Goal: Information Seeking & Learning: Learn about a topic

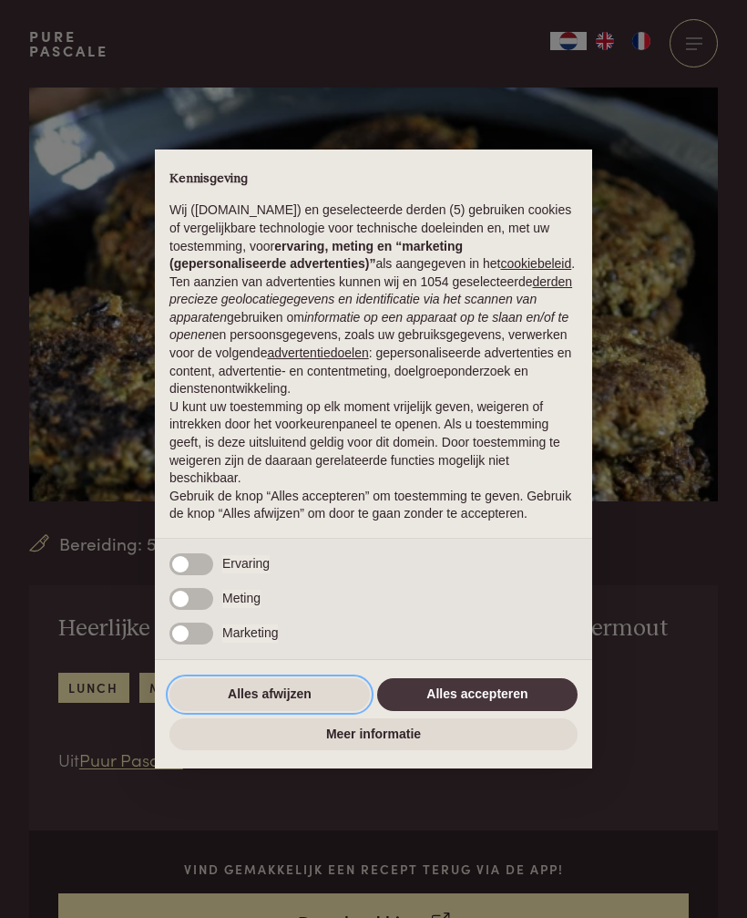
click at [283, 701] on button "Alles afwijzen" at bounding box center [270, 694] width 200 height 33
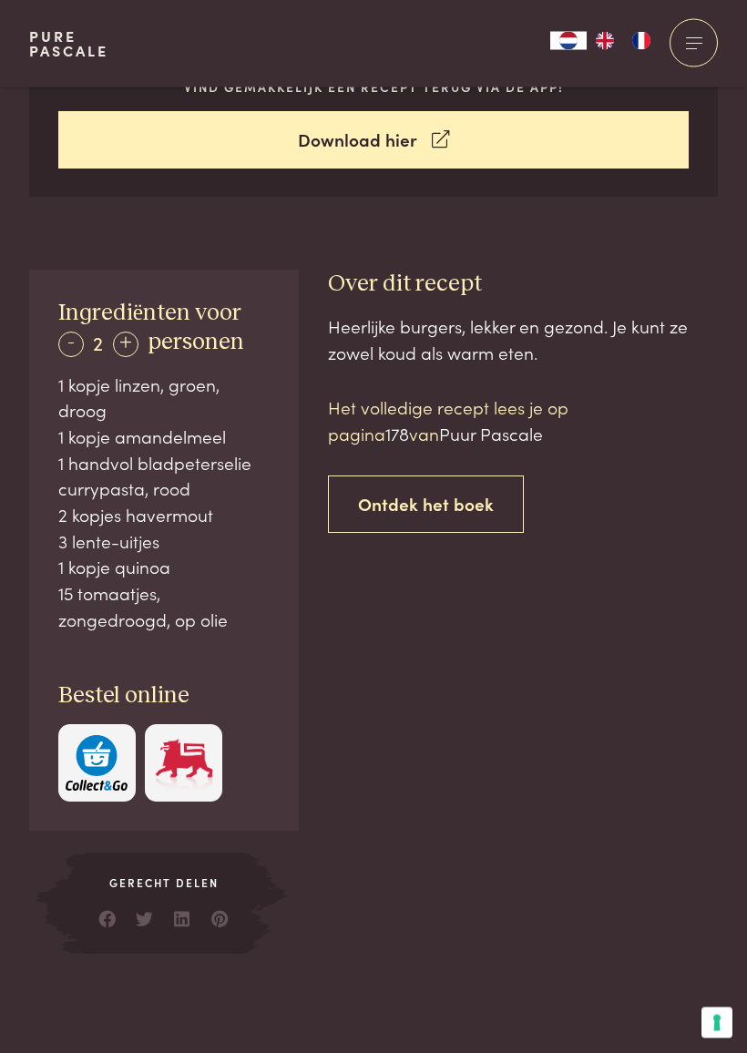
scroll to position [785, 0]
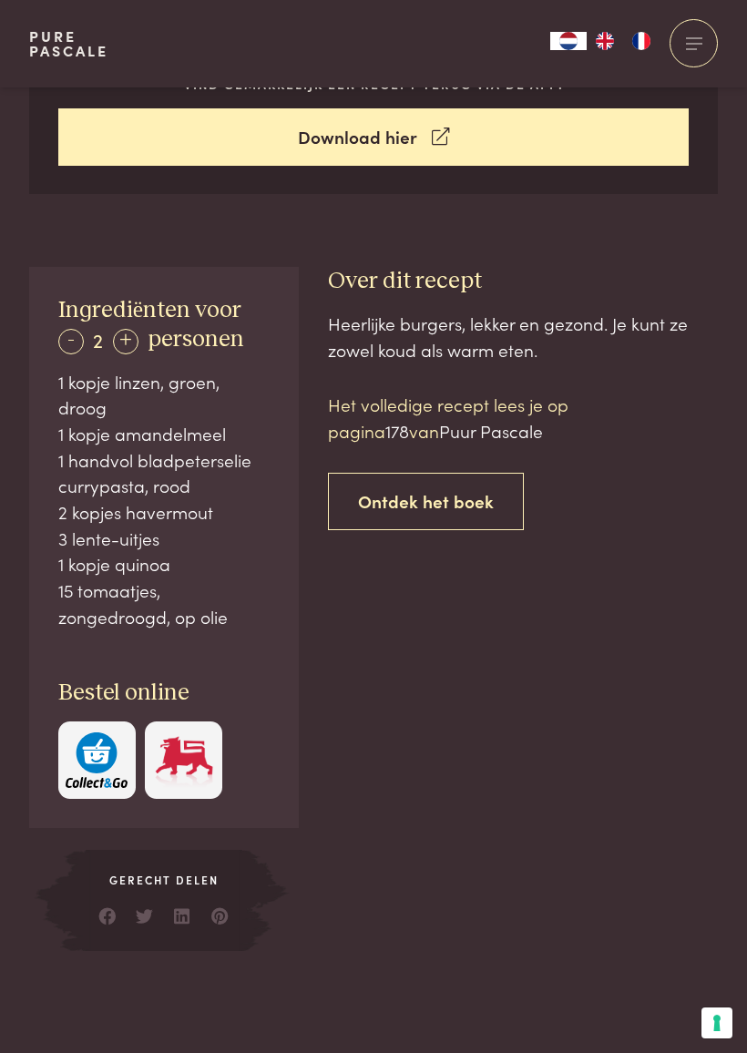
click at [124, 334] on div "+" at bounding box center [126, 342] width 26 height 26
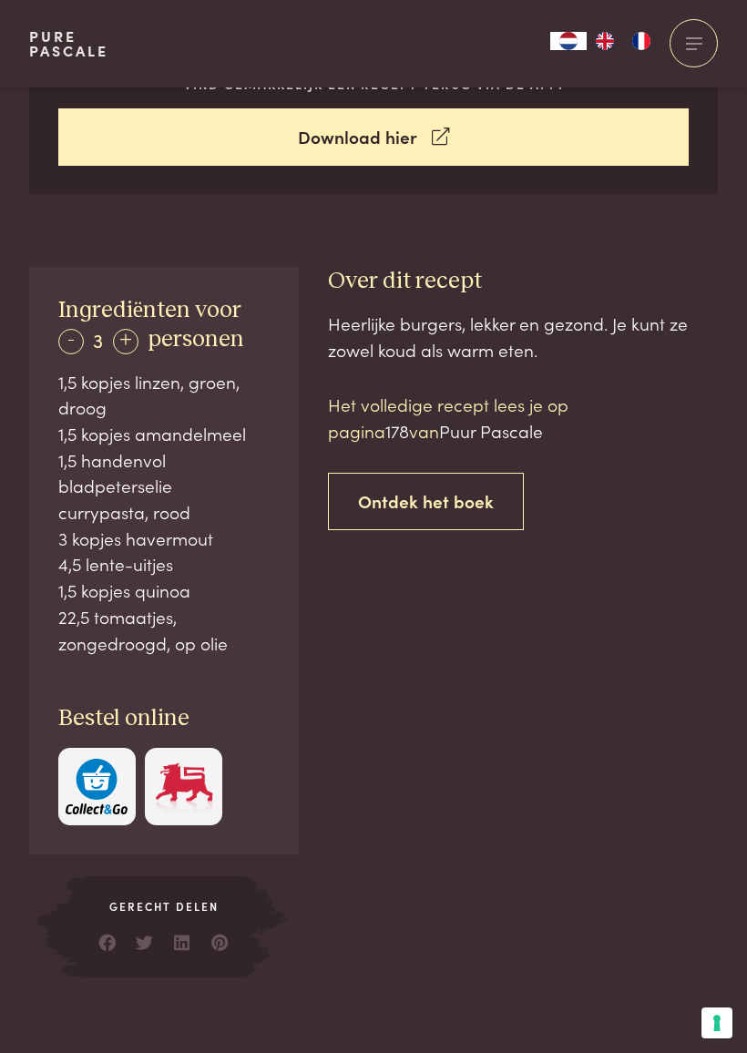
click at [132, 334] on div "+" at bounding box center [126, 342] width 26 height 26
click at [133, 334] on div "+" at bounding box center [127, 342] width 26 height 26
click at [139, 333] on div "+" at bounding box center [127, 342] width 26 height 26
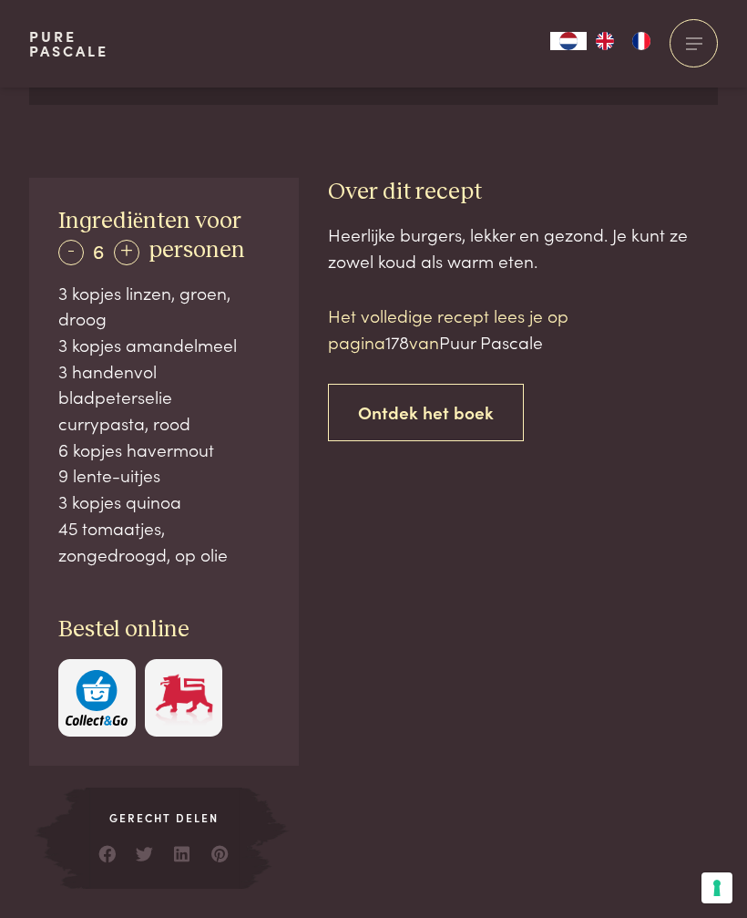
scroll to position [873, 0]
click at [409, 330] on span "178" at bounding box center [397, 342] width 24 height 25
click at [439, 343] on span "Puur Pascale" at bounding box center [491, 342] width 104 height 25
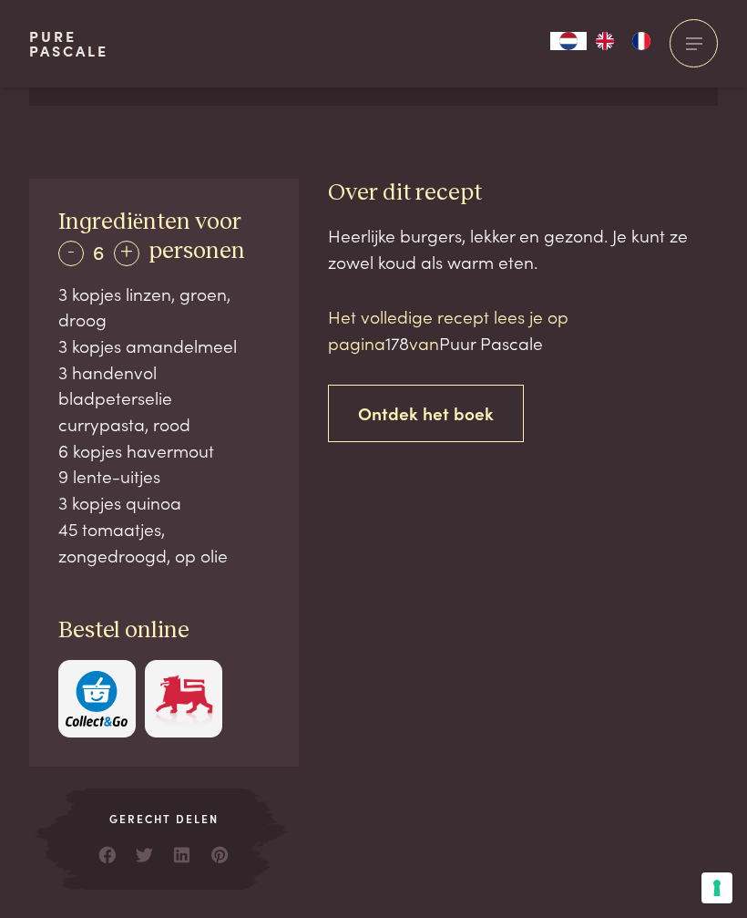
click at [411, 352] on div "Het volledige recept lees je op pagina 178 van Puur [PERSON_NAME] het boek" at bounding box center [523, 372] width 390 height 139
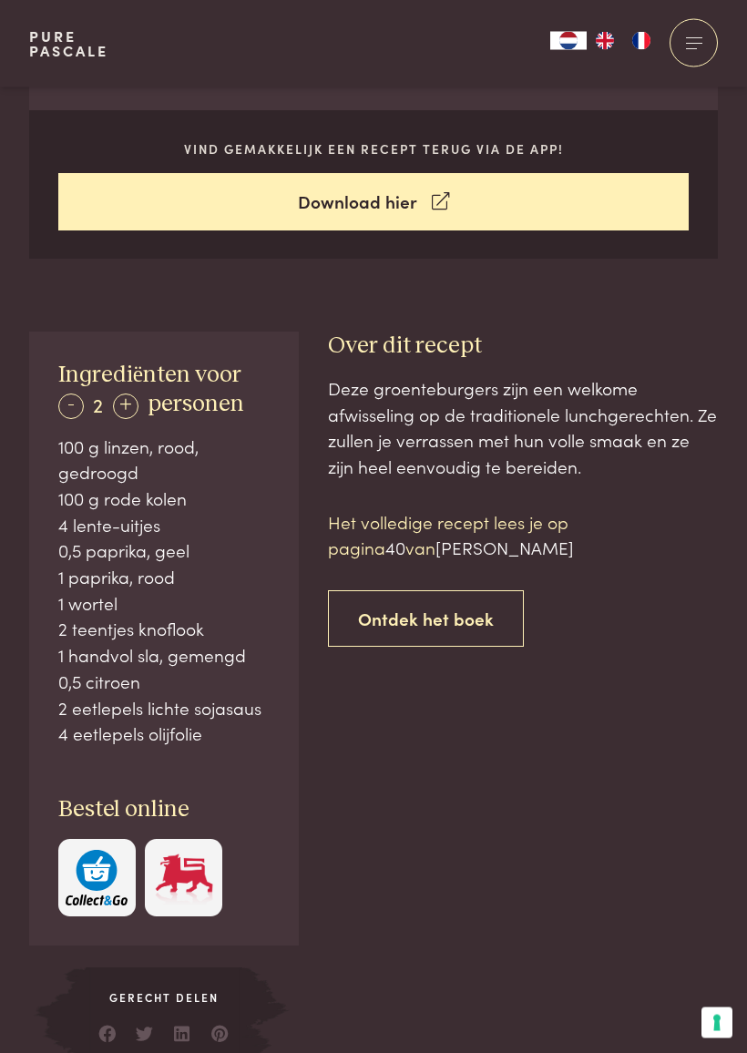
scroll to position [723, 0]
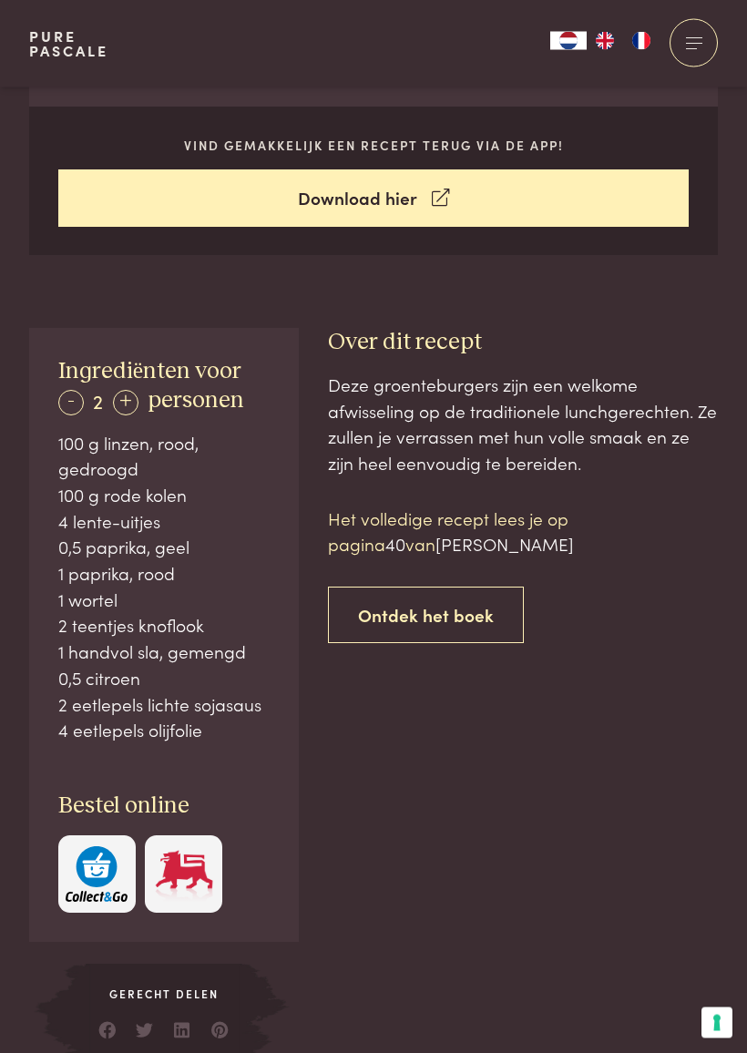
click at [121, 410] on div "+" at bounding box center [126, 404] width 26 height 26
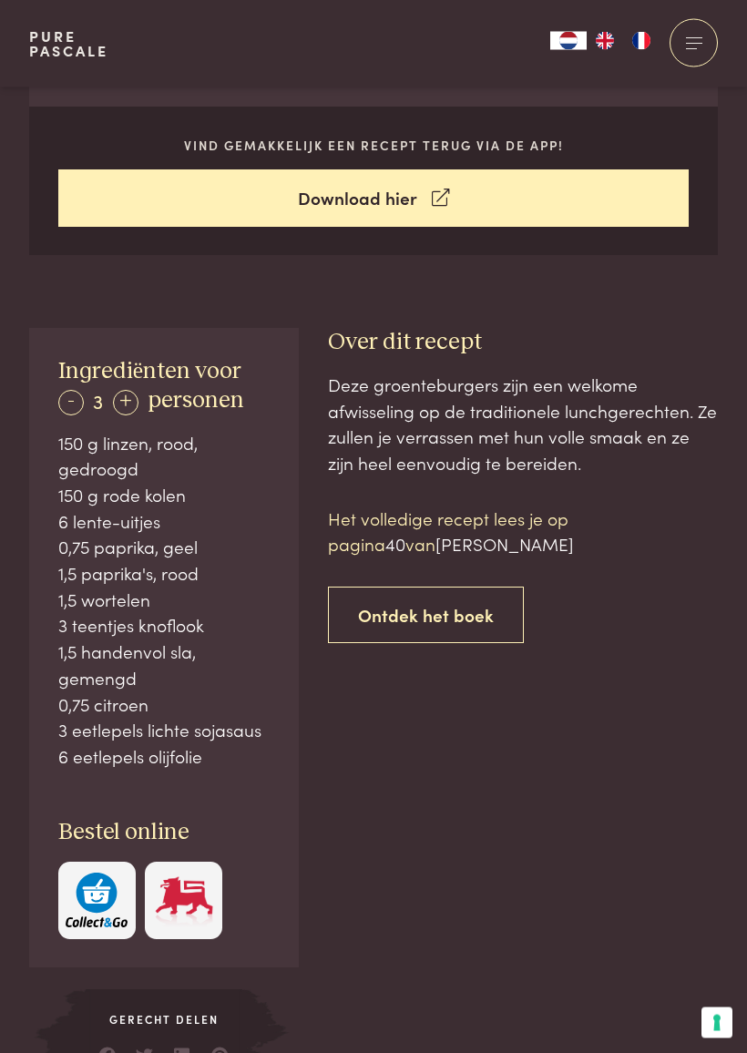
scroll to position [724, 0]
click at [136, 398] on div "+" at bounding box center [126, 403] width 26 height 26
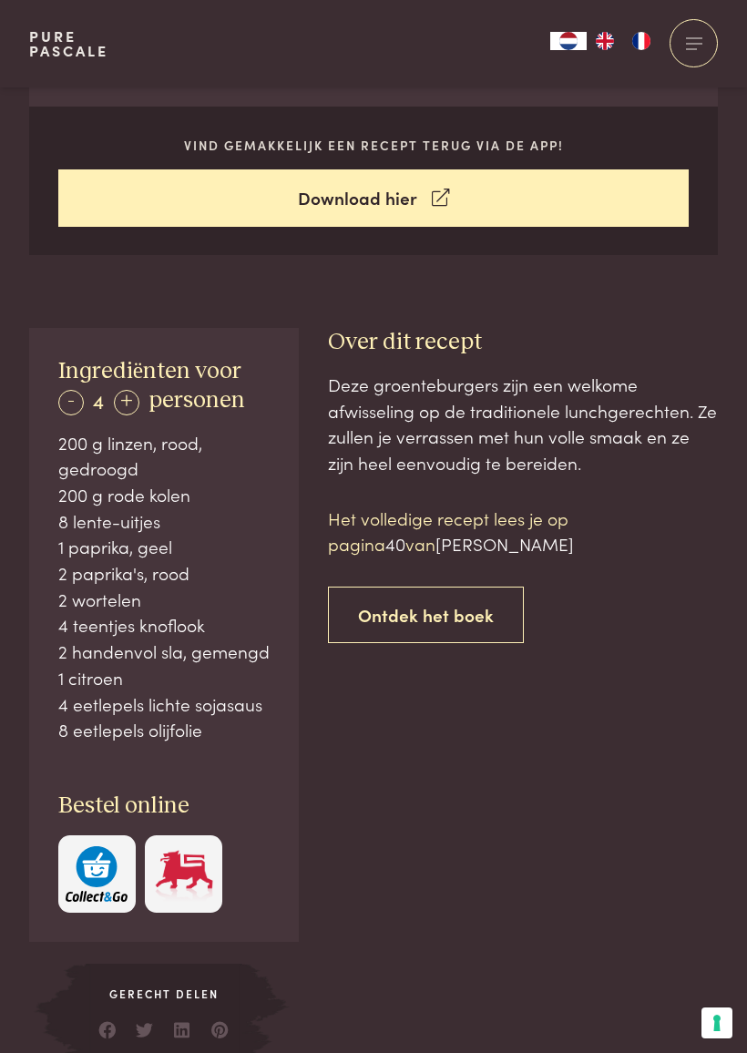
click at [133, 396] on div "+" at bounding box center [127, 403] width 26 height 26
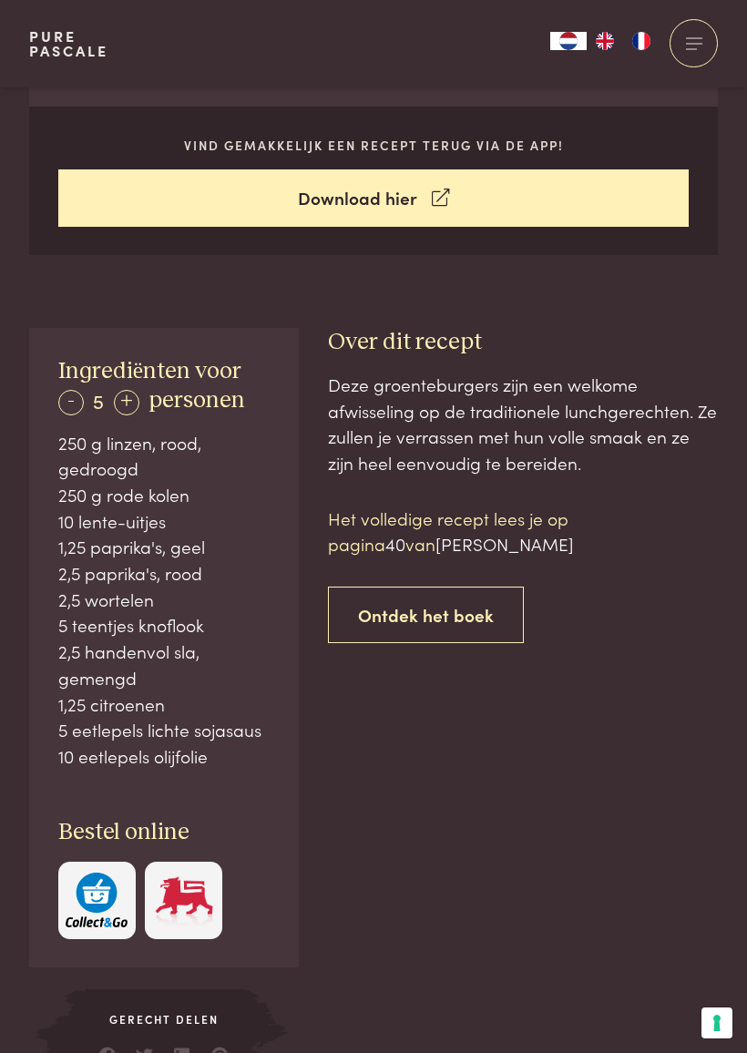
click at [133, 390] on div "+" at bounding box center [127, 403] width 26 height 26
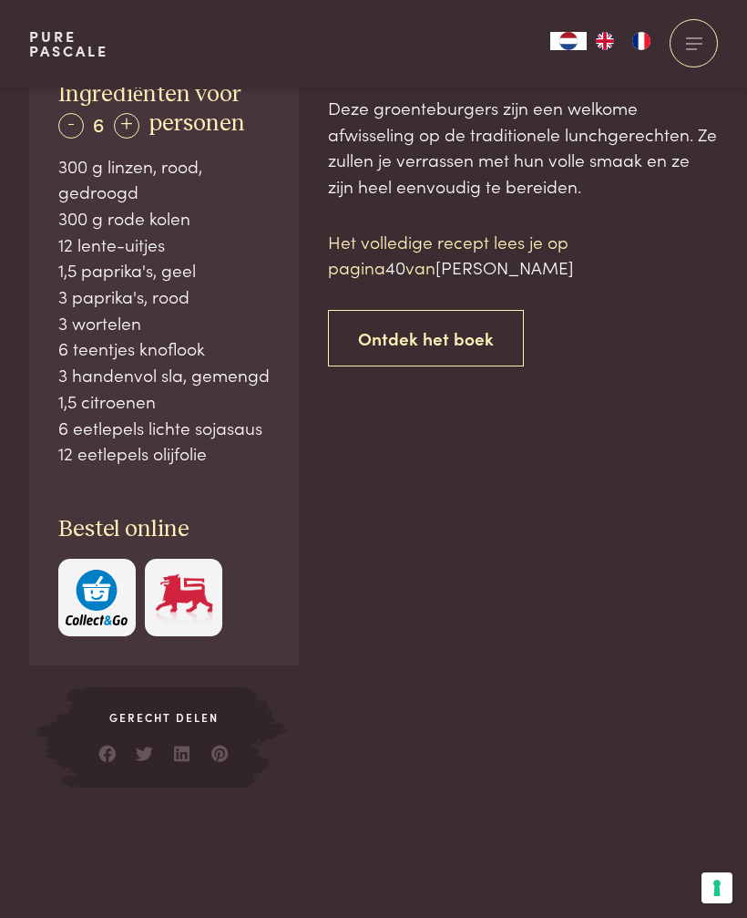
scroll to position [1000, 0]
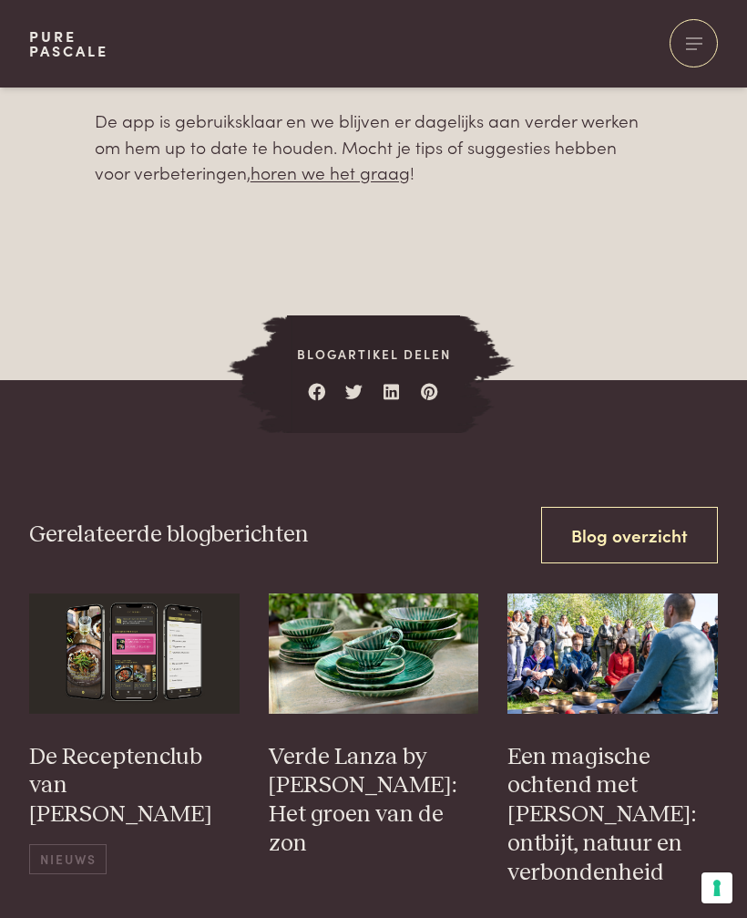
scroll to position [1290, 0]
